Goal: Task Accomplishment & Management: Manage account settings

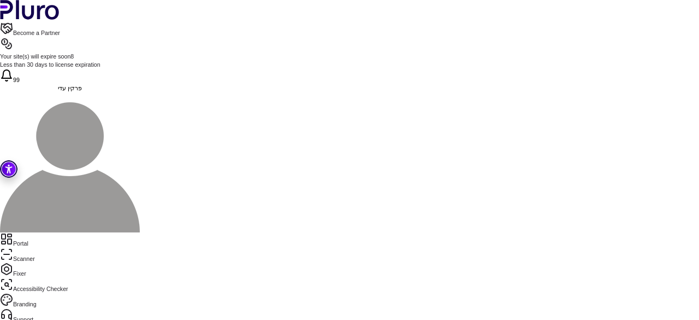
scroll to position [352, 0]
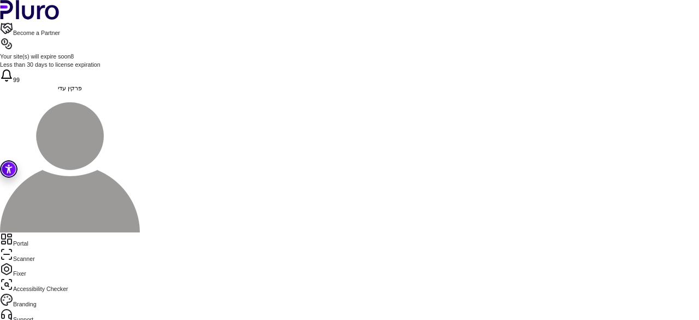
drag, startPoint x: 220, startPoint y: 148, endPoint x: 292, endPoint y: 345, distance: 210.0
drag, startPoint x: 223, startPoint y: 157, endPoint x: 294, endPoint y: 292, distance: 153.0
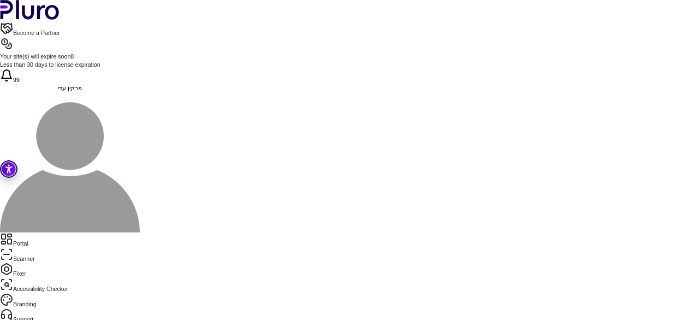
scroll to position [384, 0]
